Goal: Task Accomplishment & Management: Manage account settings

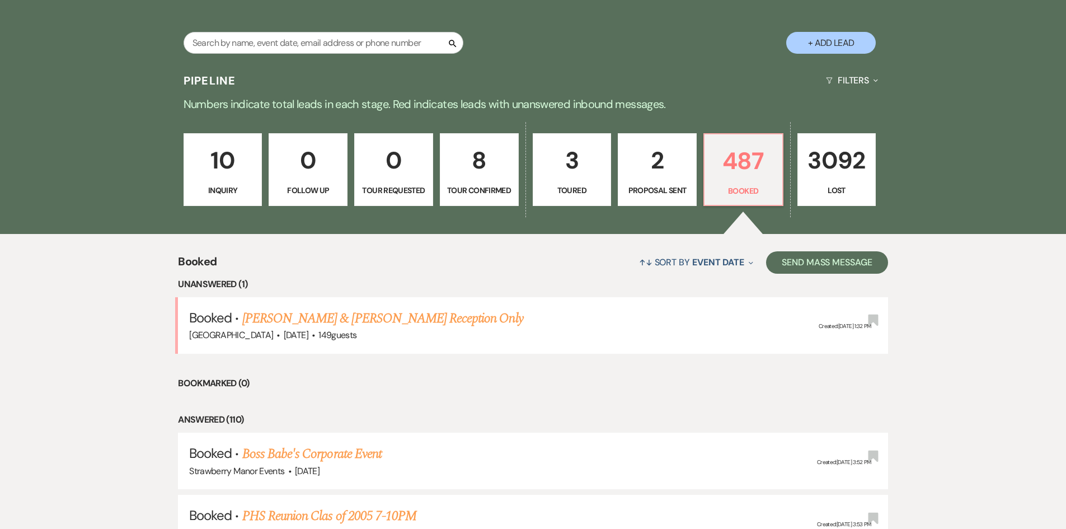
scroll to position [223, 0]
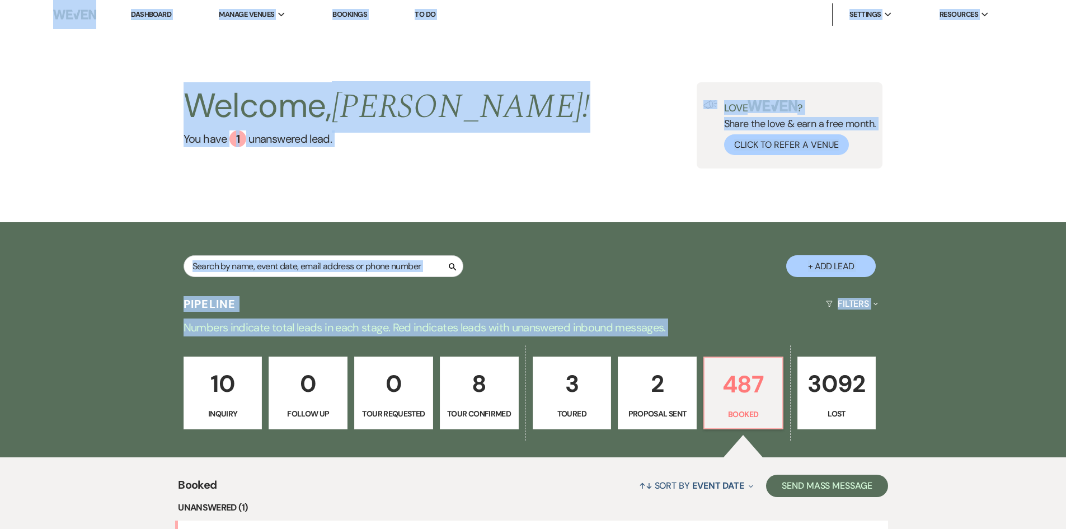
drag, startPoint x: 38, startPoint y: 11, endPoint x: 928, endPoint y: 370, distance: 960.1
click at [930, 369] on div "10 Inquiry 0 Follow Up 0 Tour Requested 8 Tour Confirmed 3 Toured 2 Proposal Se…" at bounding box center [533, 400] width 806 height 114
click at [927, 367] on div "10 Inquiry 0 Follow Up 0 Tour Requested 8 Tour Confirmed 3 Toured 2 Proposal Se…" at bounding box center [533, 400] width 806 height 114
click at [930, 395] on div "10 Inquiry 0 Follow Up 0 Tour Requested 8 Tour Confirmed 3 Toured 2 Proposal Se…" at bounding box center [533, 400] width 806 height 114
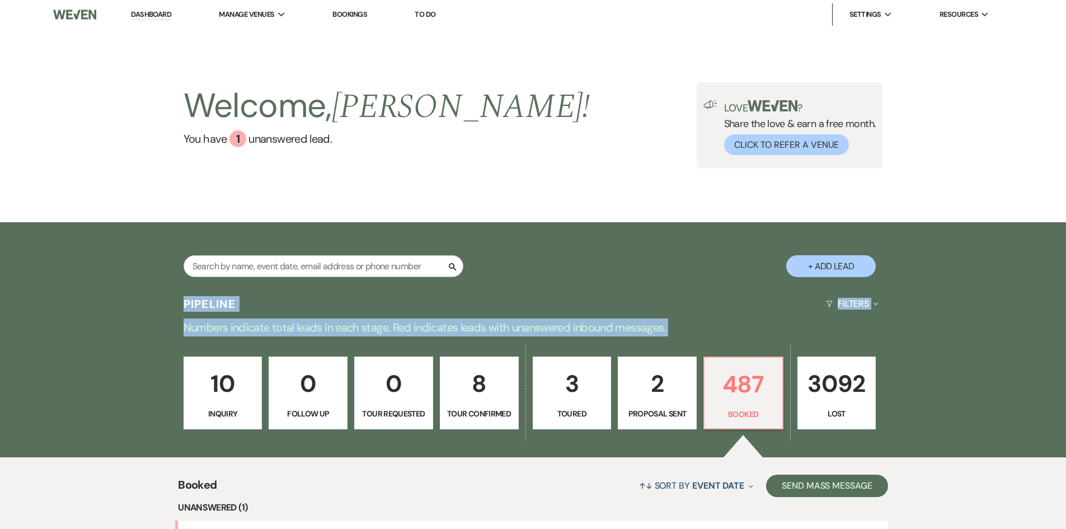
drag, startPoint x: 921, startPoint y: 403, endPoint x: 946, endPoint y: 258, distance: 147.7
click at [946, 257] on div "Search + Add Lead" at bounding box center [533, 255] width 1066 height 67
click at [939, 250] on div "Search + Add Lead" at bounding box center [533, 255] width 1066 height 67
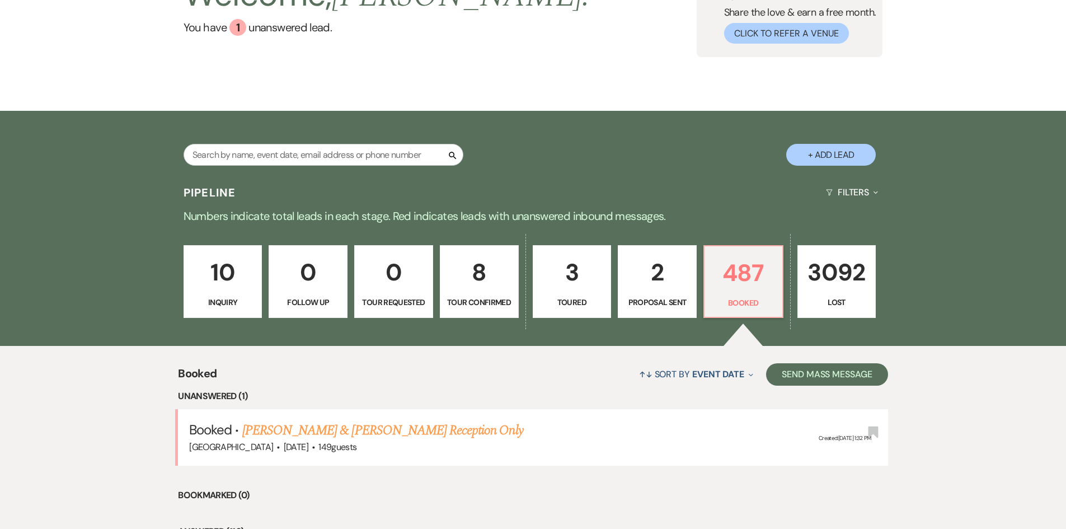
scroll to position [112, 0]
